Goal: Information Seeking & Learning: Learn about a topic

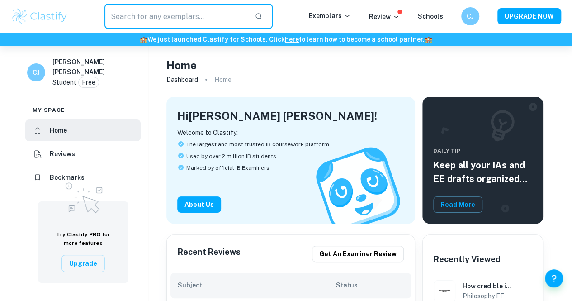
click at [222, 18] on input "text" at bounding box center [175, 16] width 143 height 25
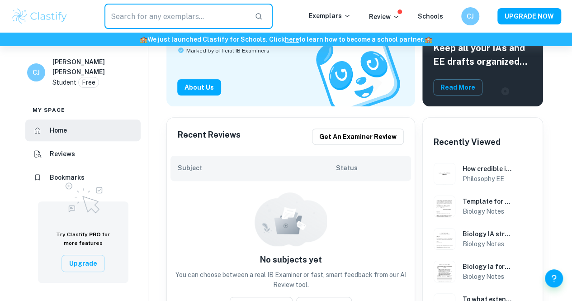
scroll to position [118, 0]
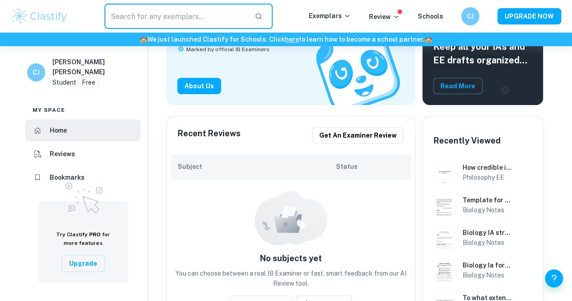
click at [229, 19] on input "text" at bounding box center [175, 16] width 143 height 25
type input "ia mates"
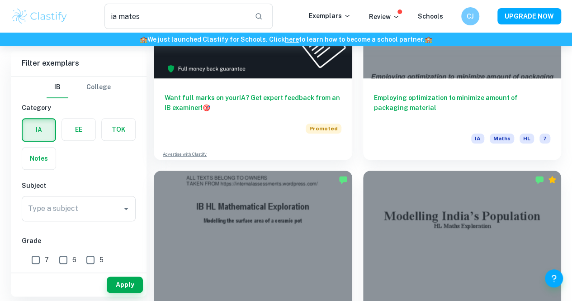
scroll to position [411, 0]
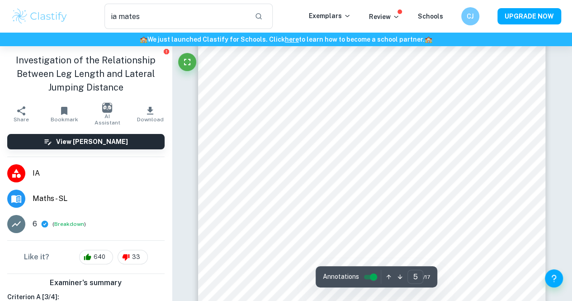
scroll to position [2120, 0]
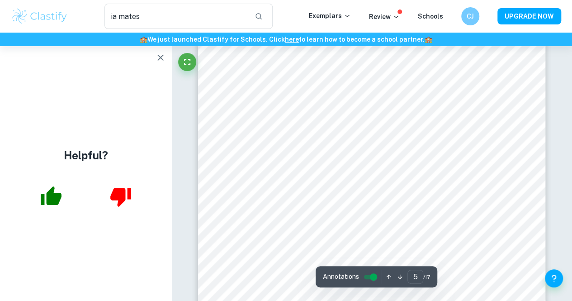
click at [157, 57] on icon "button" at bounding box center [160, 57] width 11 height 11
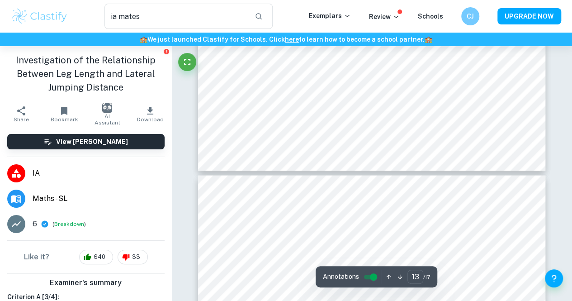
scroll to position [5945, 0]
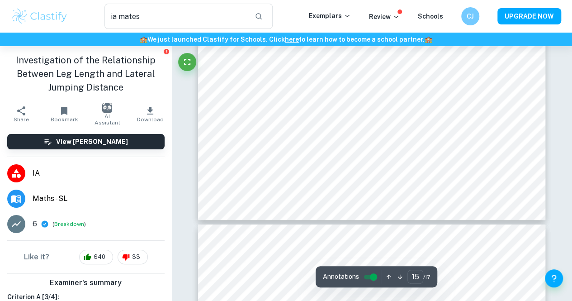
type input "16"
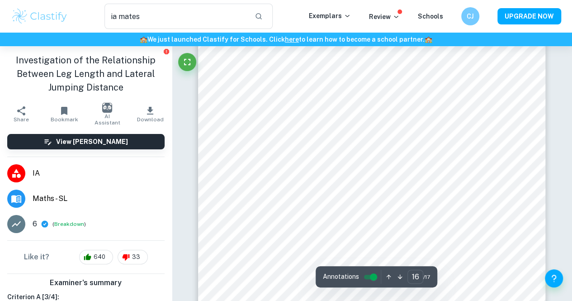
scroll to position [7117, 0]
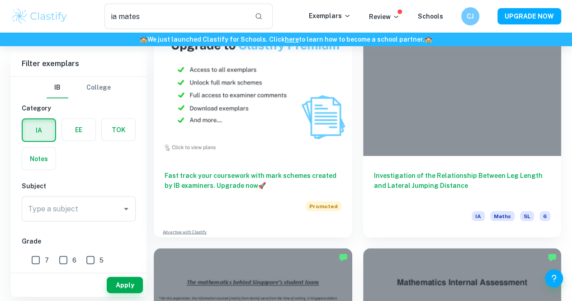
scroll to position [814, 0]
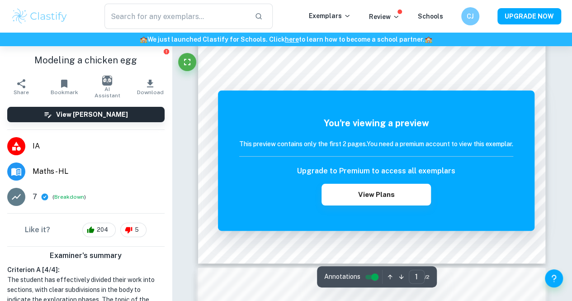
scroll to position [300, 0]
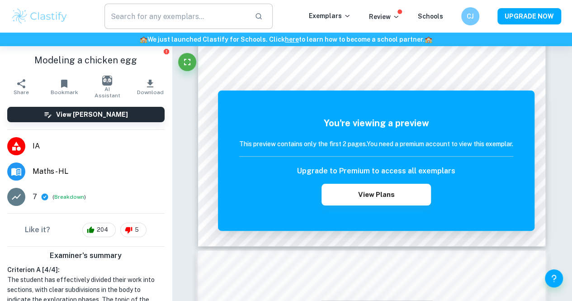
type input "ia mates"
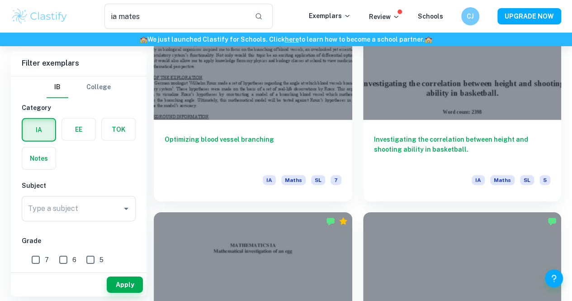
scroll to position [1331, 0]
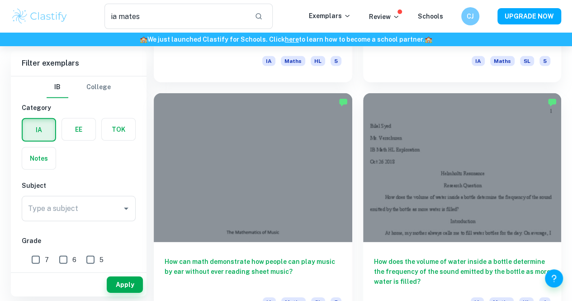
scroll to position [1332, 0]
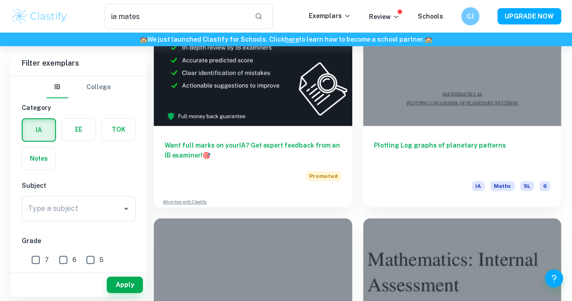
scroll to position [408, 0]
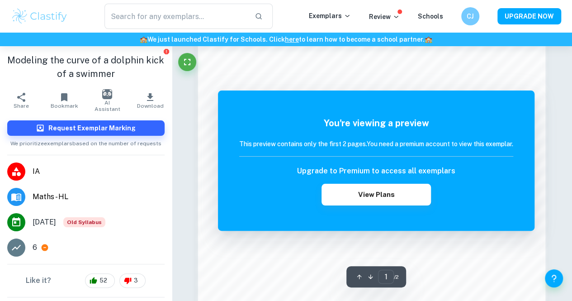
scroll to position [592, 0]
type input "ia mates"
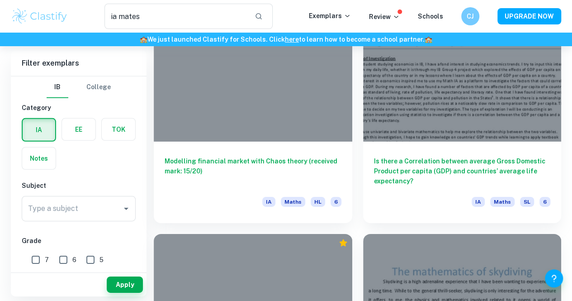
scroll to position [1332, 0]
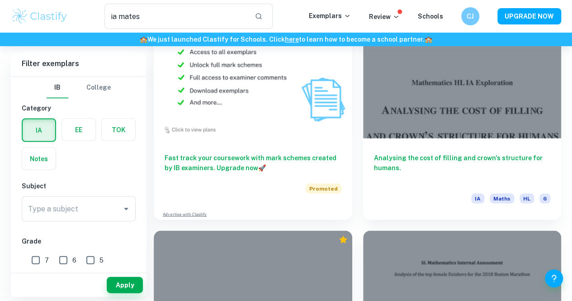
scroll to position [842, 0]
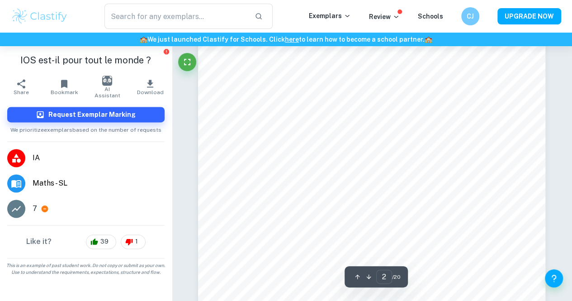
scroll to position [583, 0]
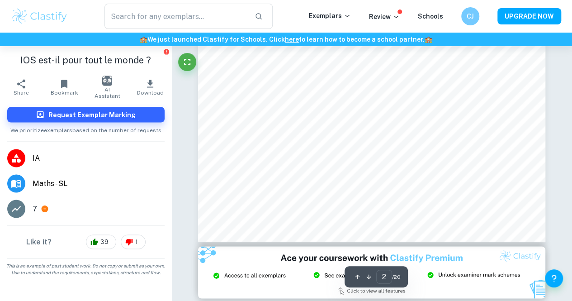
type input "3"
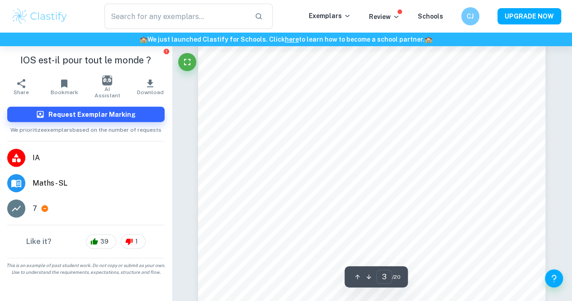
scroll to position [1064, 0]
type input "ia mates"
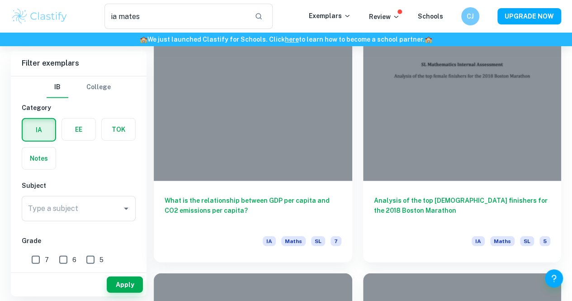
scroll to position [1004, 0]
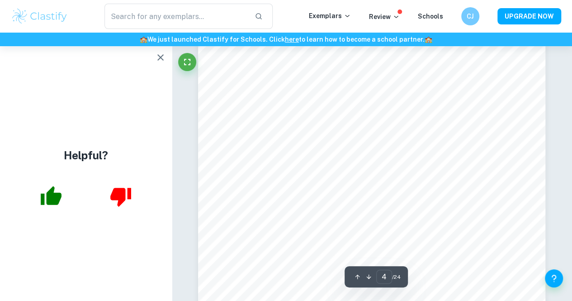
scroll to position [1629, 0]
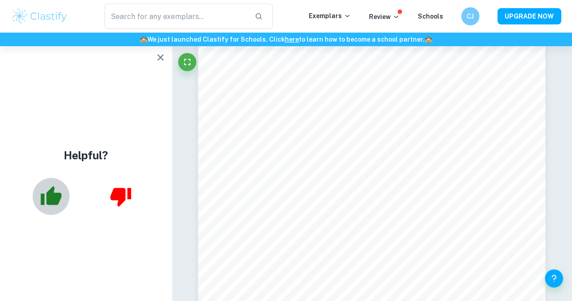
click at [56, 200] on icon "button" at bounding box center [51, 195] width 21 height 19
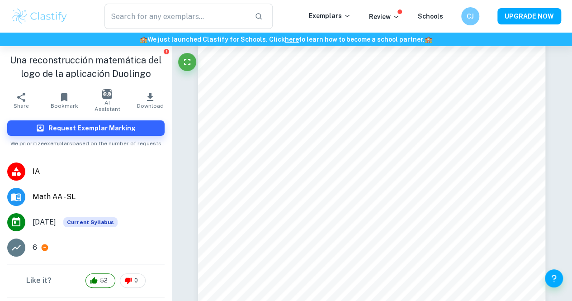
scroll to position [16, 0]
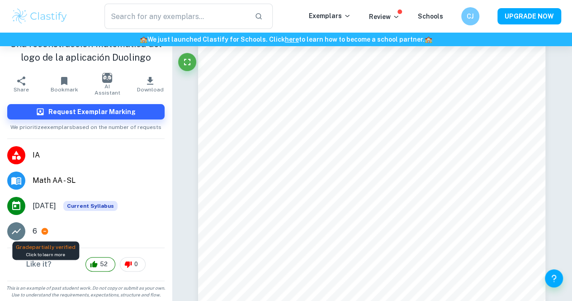
click at [46, 230] on icon at bounding box center [45, 231] width 7 height 7
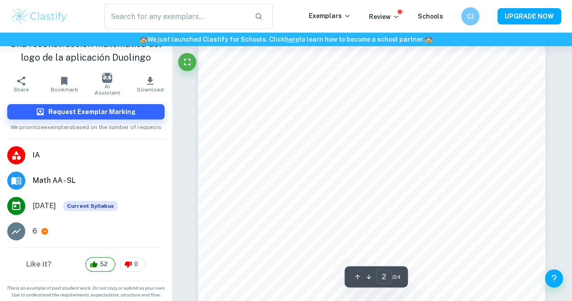
scroll to position [619, 0]
type input "1"
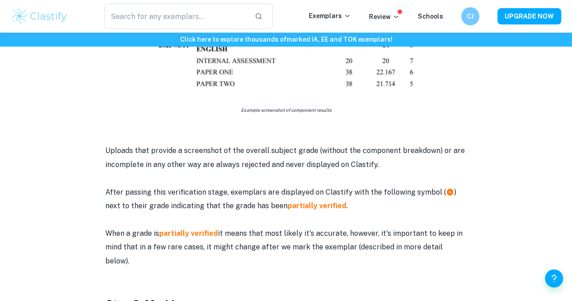
scroll to position [606, 0]
